Goal: Information Seeking & Learning: Find specific fact

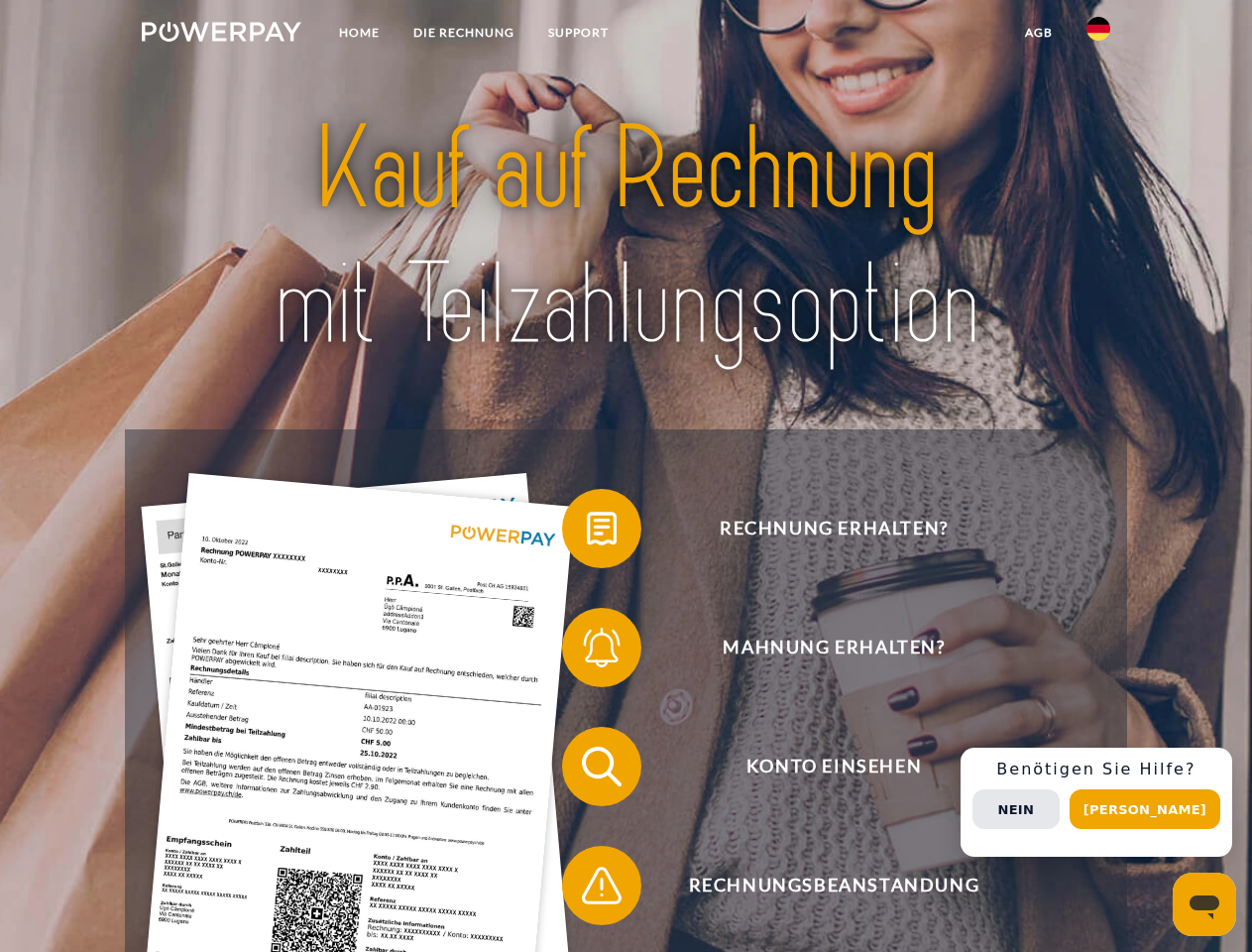
click at [221, 35] on img at bounding box center [221, 32] width 160 height 20
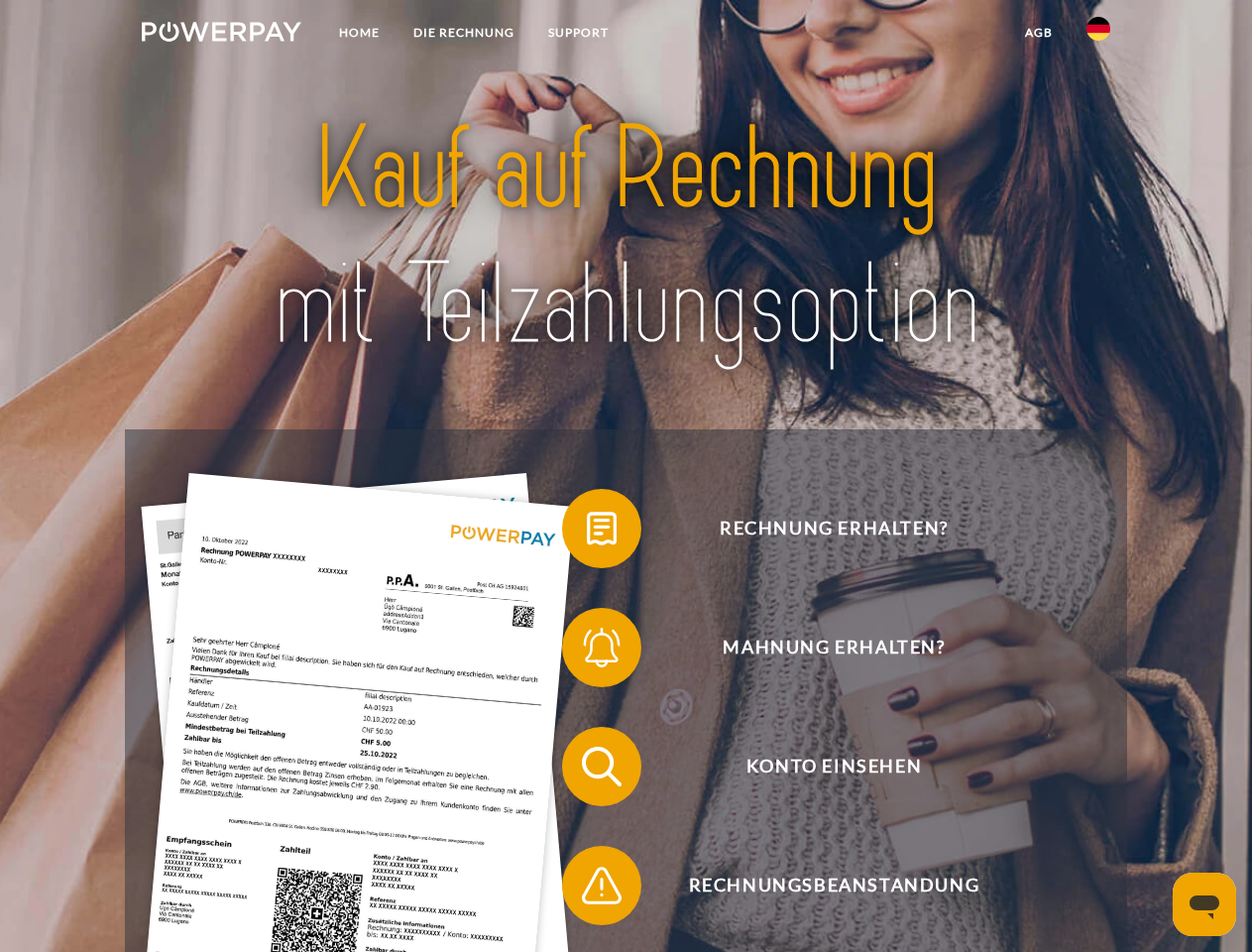
click at [1099, 35] on img at bounding box center [1099, 29] width 24 height 24
click at [1039, 33] on link "agb" at bounding box center [1040, 33] width 62 height 36
click at [587, 532] on span at bounding box center [572, 528] width 99 height 99
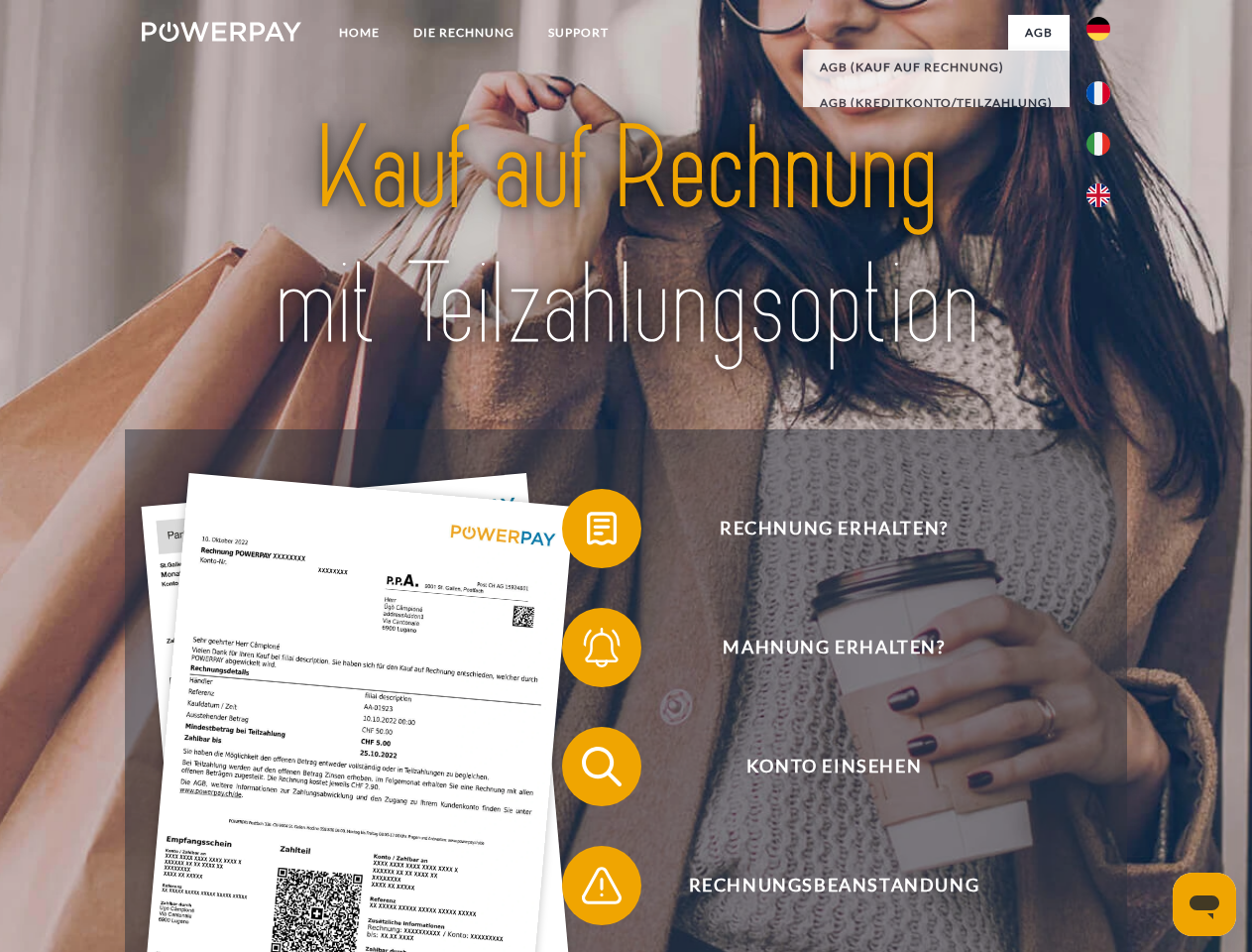
click at [587, 651] on span at bounding box center [572, 647] width 99 height 99
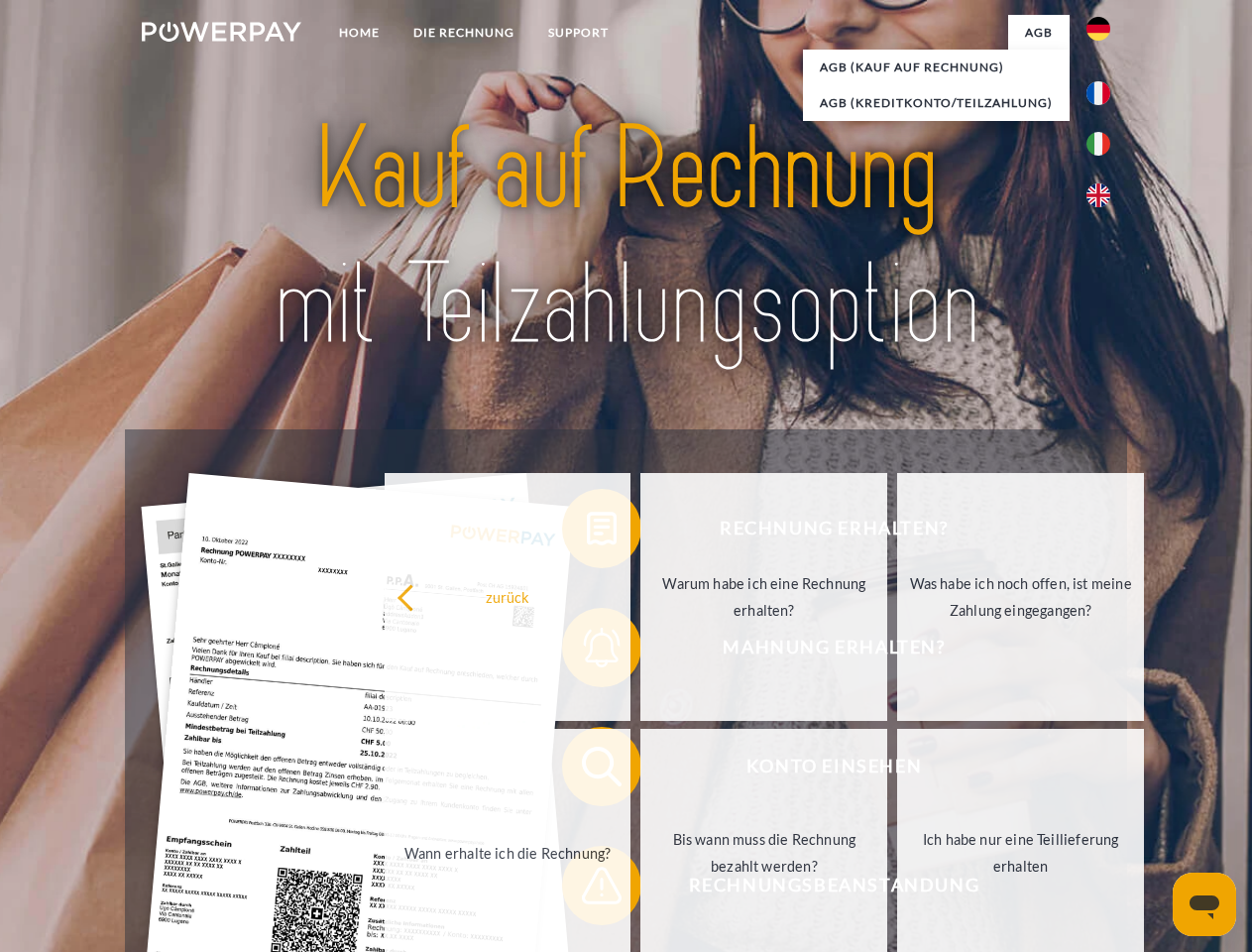
click at [640, 770] on link "Bis wann muss die Rechnung bezahlt werden?" at bounding box center [764, 853] width 247 height 248
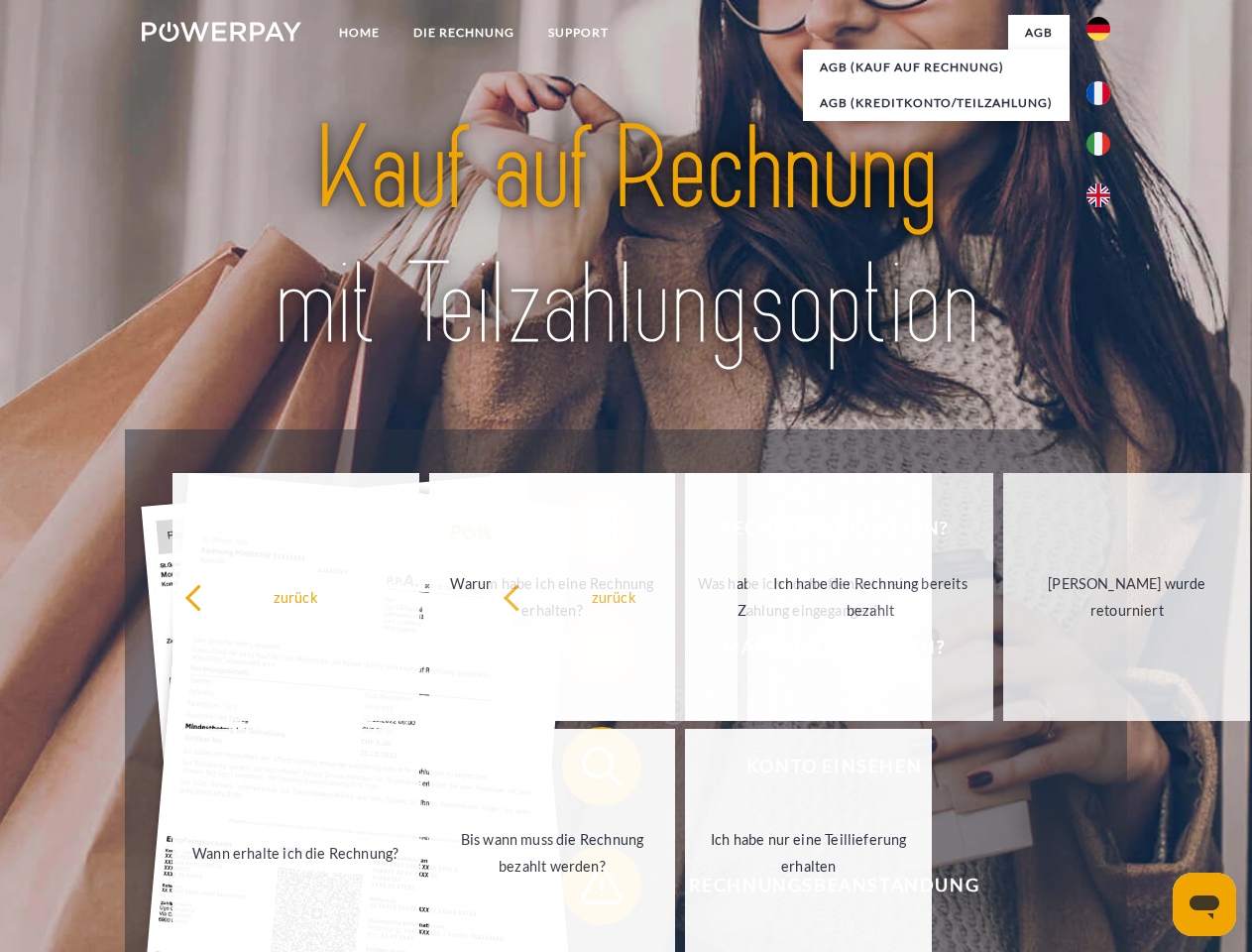
click at [587, 889] on span at bounding box center [572, 885] width 99 height 99
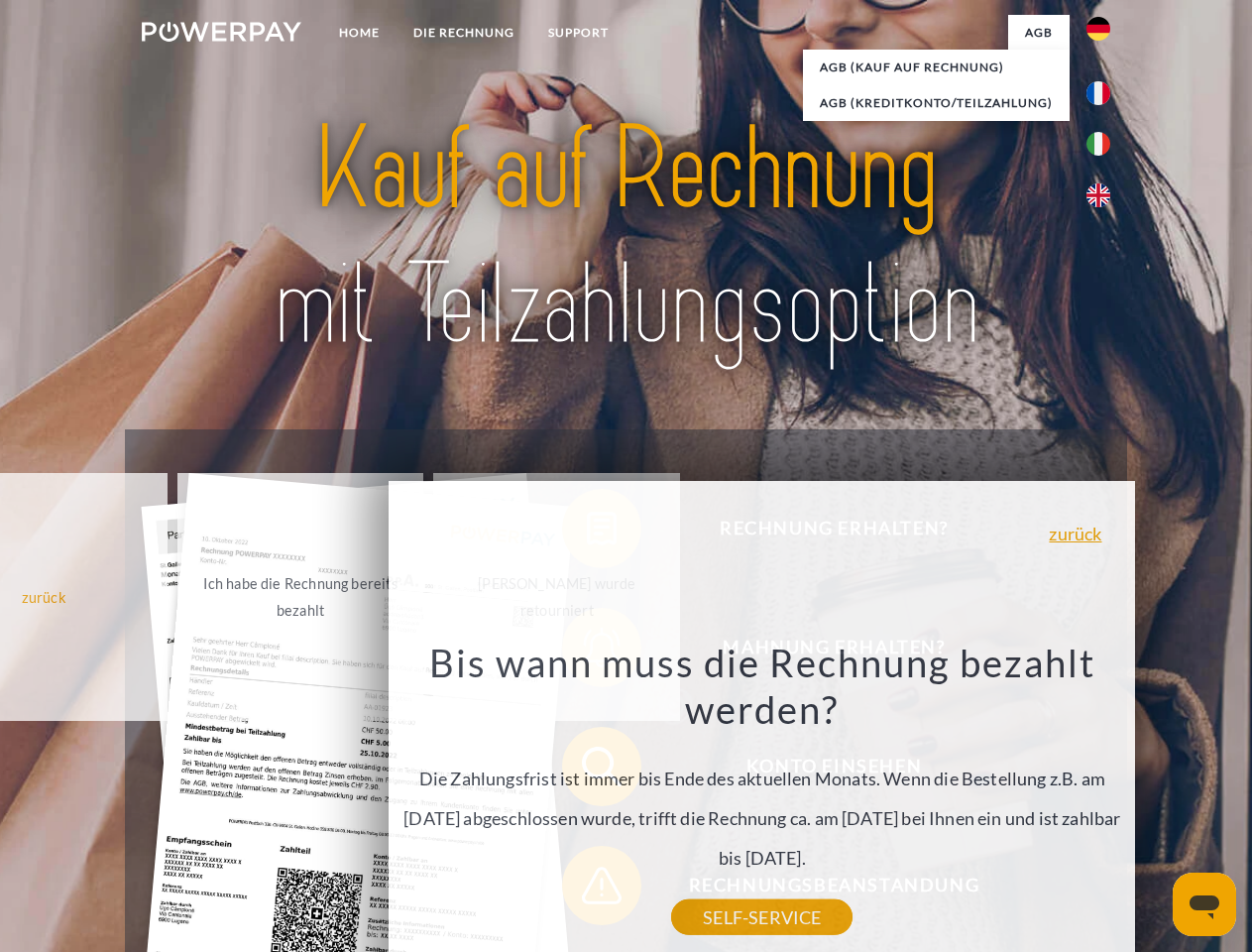
click at [1104, 802] on div "Rechnung erhalten? Mahnung erhalten? Konto einsehen" at bounding box center [626, 825] width 1002 height 793
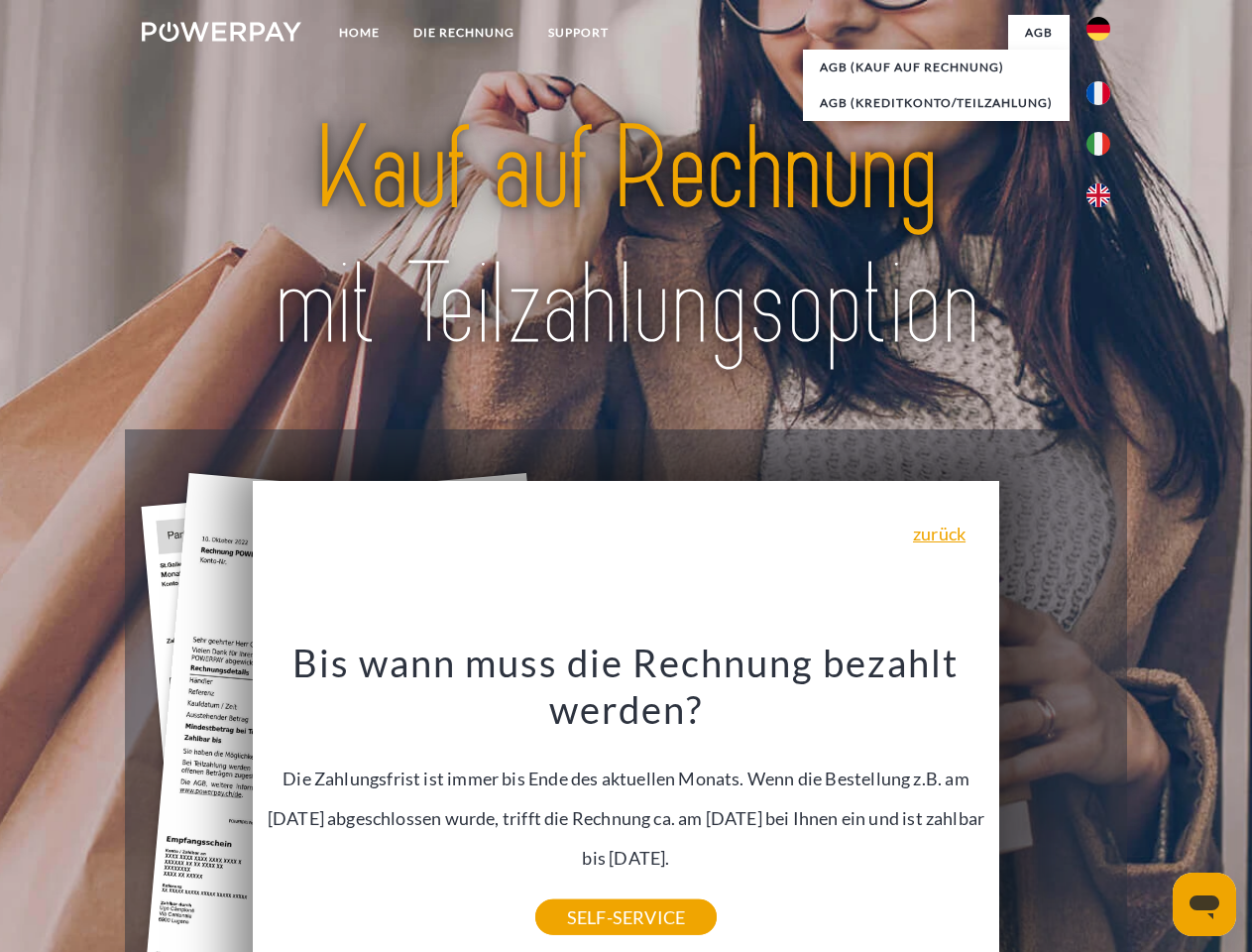
click at [1055, 806] on span "Konto einsehen" at bounding box center [833, 766] width 486 height 79
click at [1153, 809] on header "Home DIE RECHNUNG SUPPORT" at bounding box center [626, 684] width 1252 height 1369
